Goal: Information Seeking & Learning: Learn about a topic

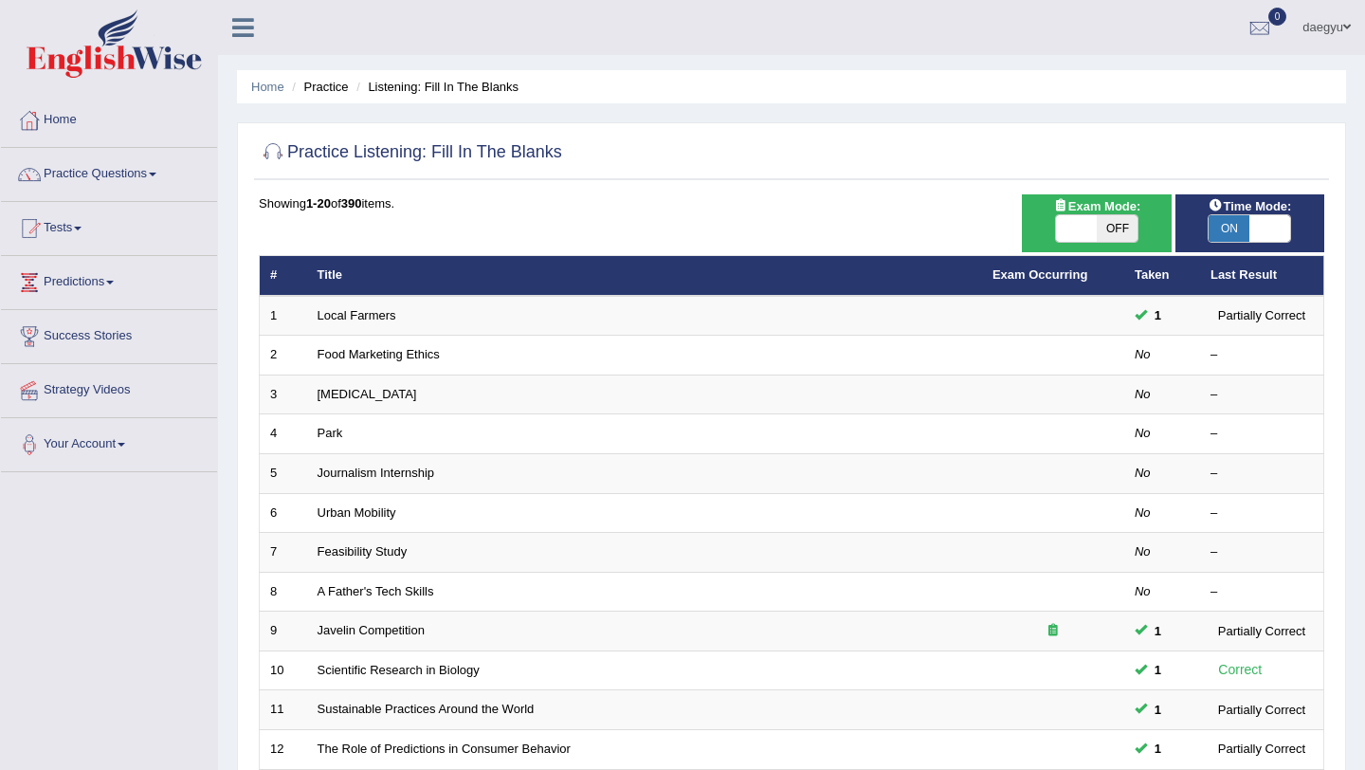
click at [1250, 242] on div "ON OFF" at bounding box center [1270, 228] width 122 height 27
click at [1290, 242] on span "OFF" at bounding box center [1310, 228] width 41 height 27
click at [1268, 225] on span at bounding box center [1269, 228] width 41 height 27
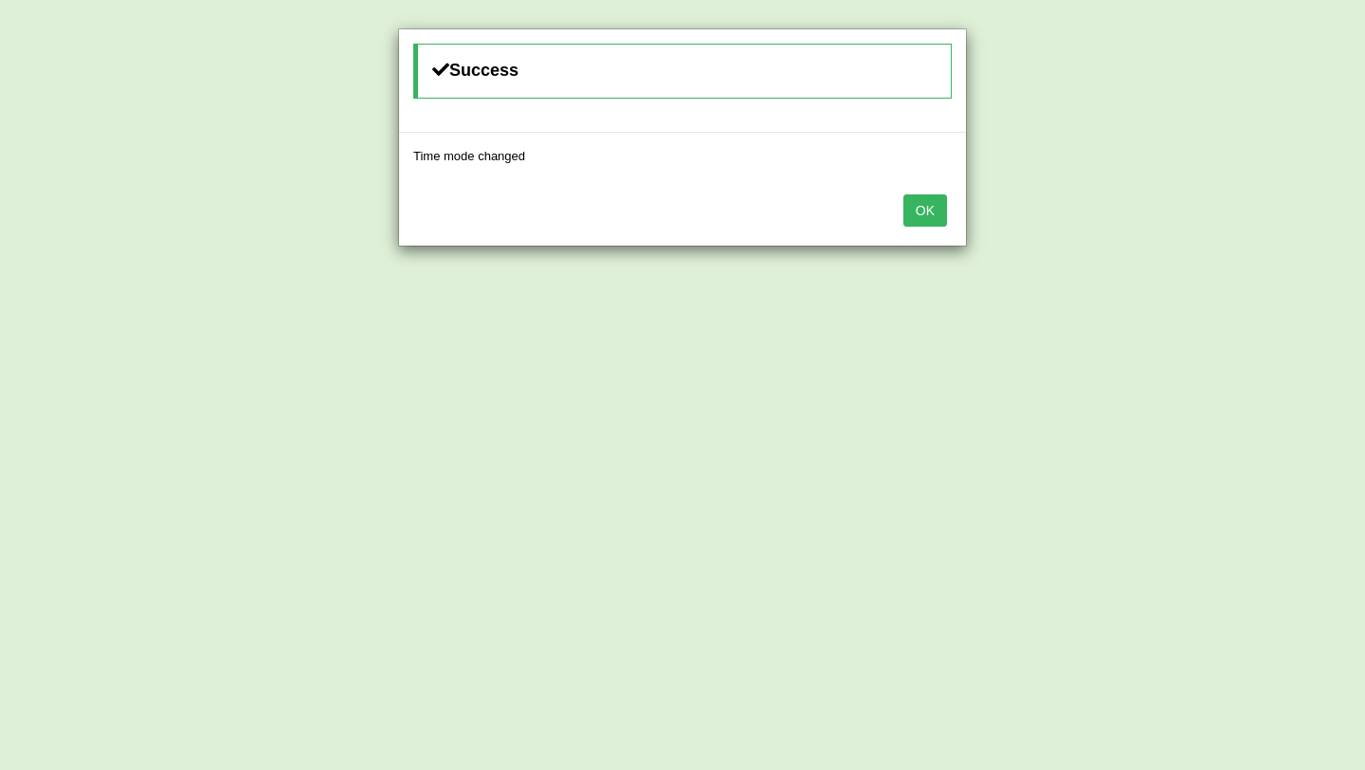
click at [1268, 225] on div "Success Time mode changed OK" at bounding box center [682, 385] width 1365 height 770
click at [928, 230] on div "OK" at bounding box center [682, 212] width 567 height 66
click at [928, 219] on button "OK" at bounding box center [925, 210] width 44 height 32
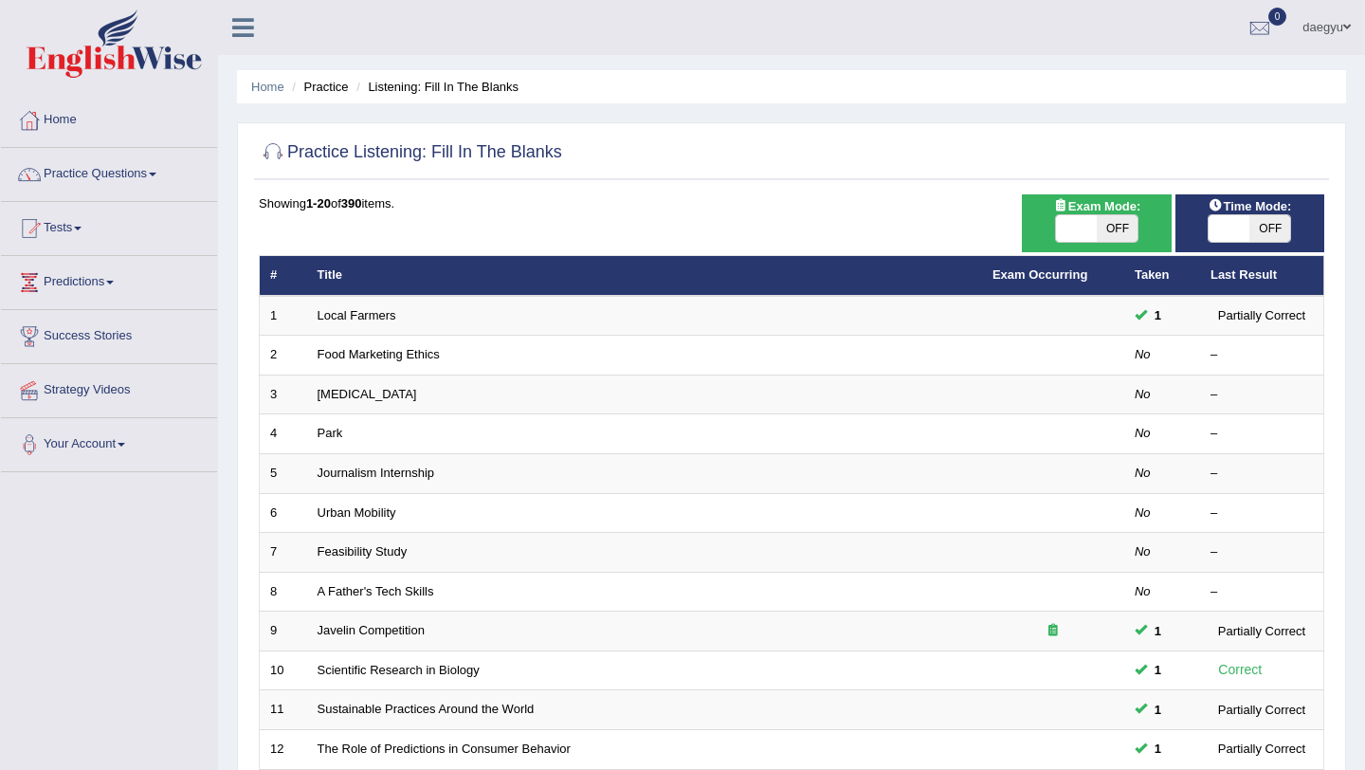
click at [1233, 234] on span at bounding box center [1229, 228] width 41 height 27
checkbox input "true"
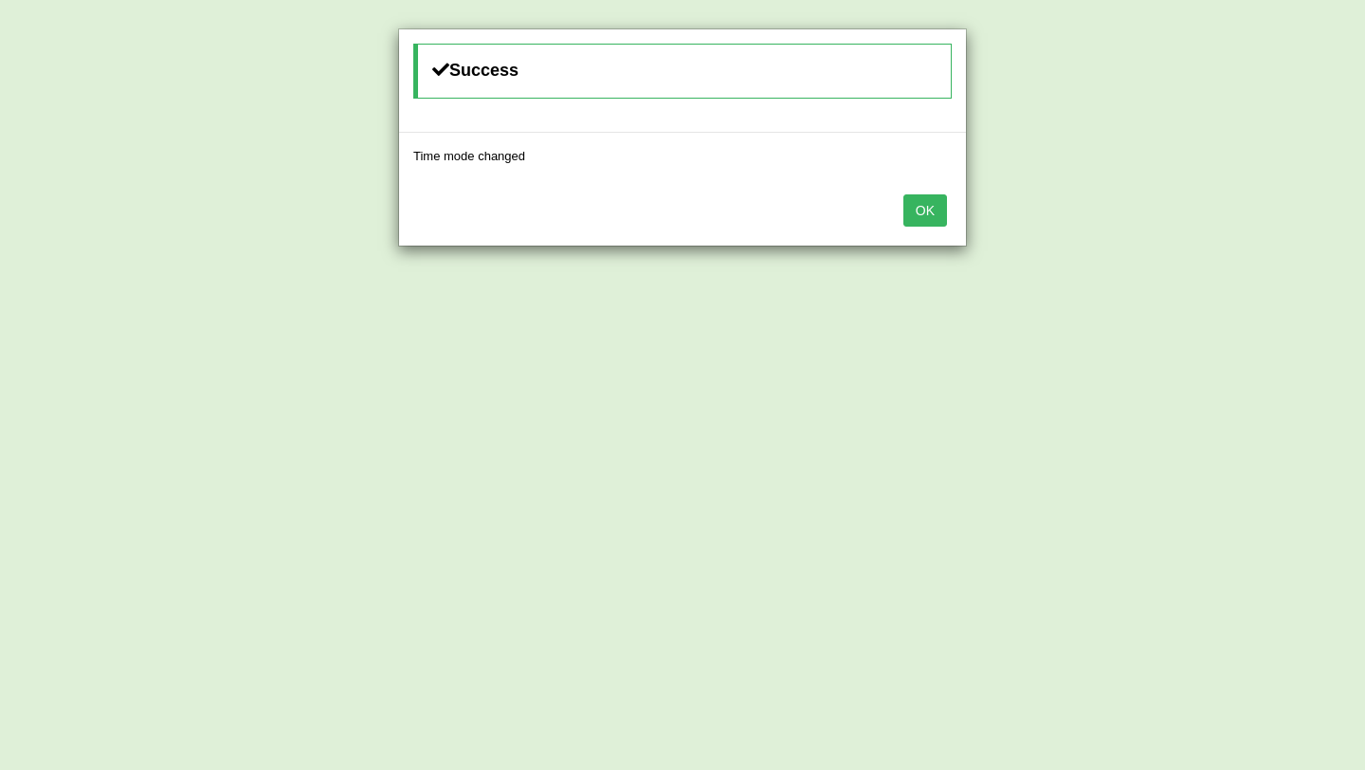
click at [951, 204] on div "OK" at bounding box center [682, 212] width 567 height 66
click at [937, 208] on button "OK" at bounding box center [925, 210] width 44 height 32
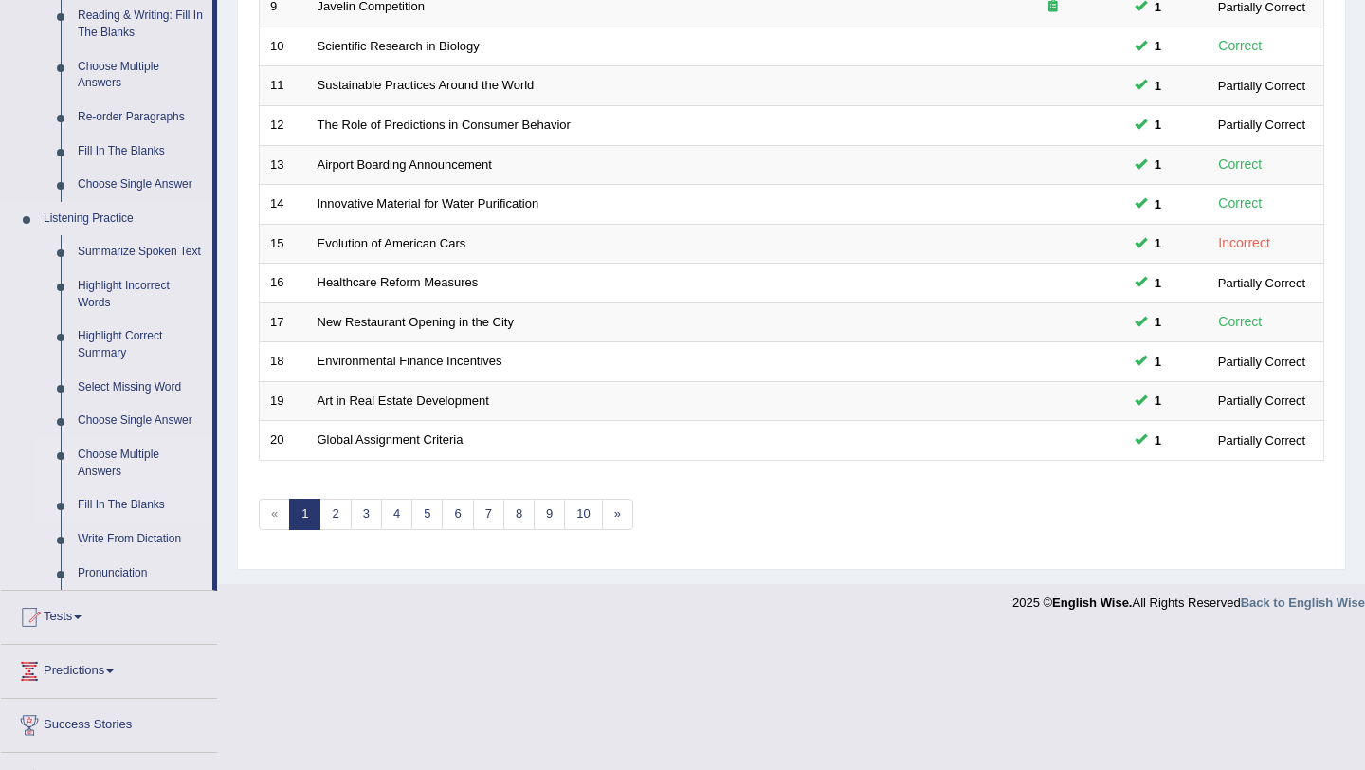
click at [146, 475] on link "Choose Multiple Answers" at bounding box center [140, 463] width 143 height 50
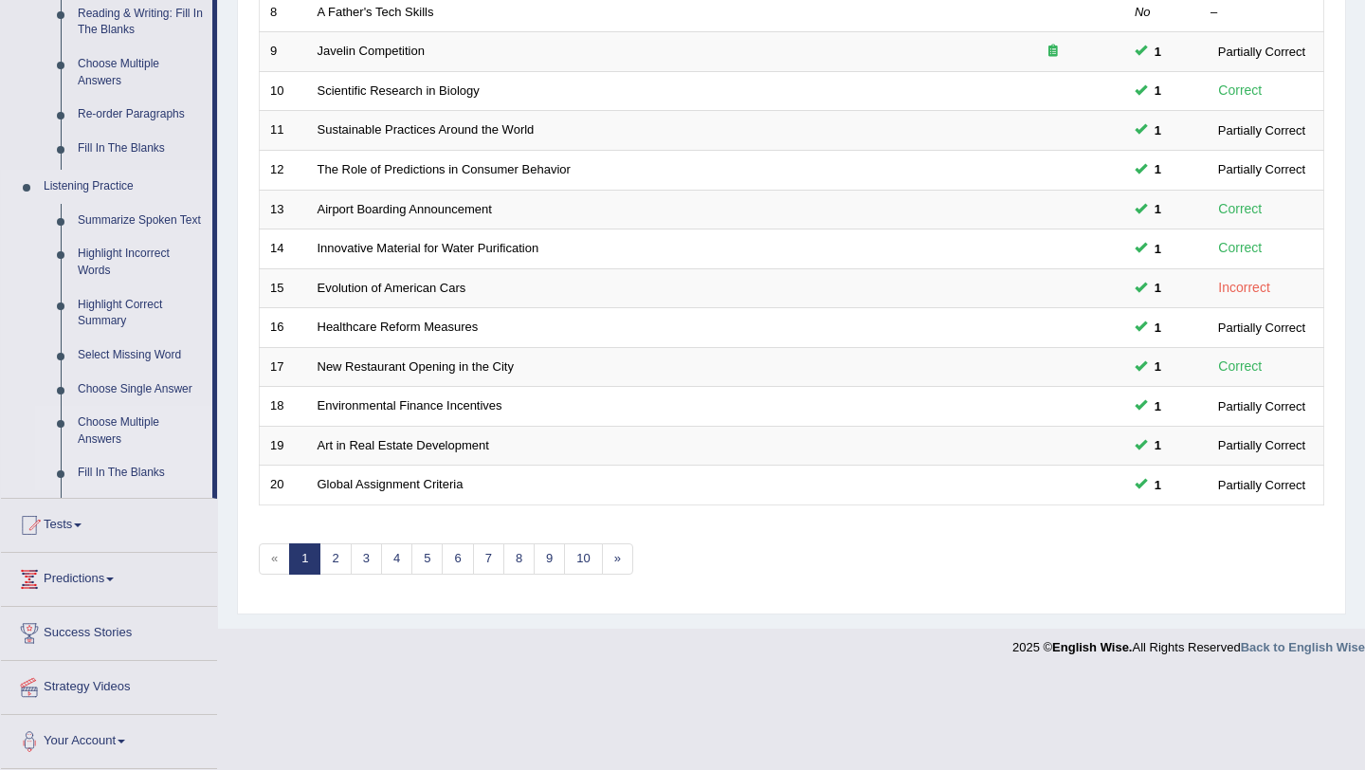
scroll to position [485, 0]
